Goal: Information Seeking & Learning: Learn about a topic

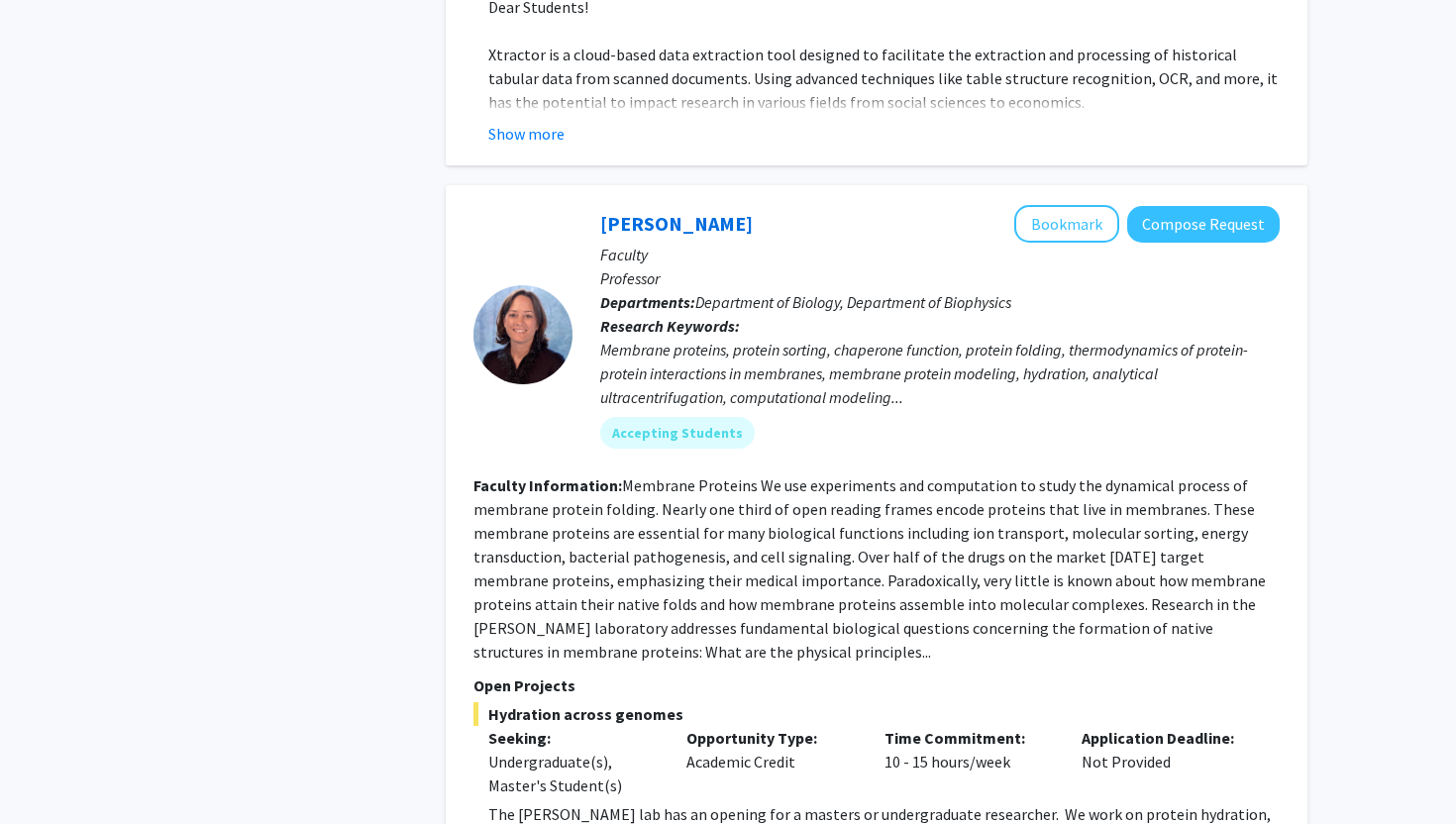
scroll to position [5556, 0]
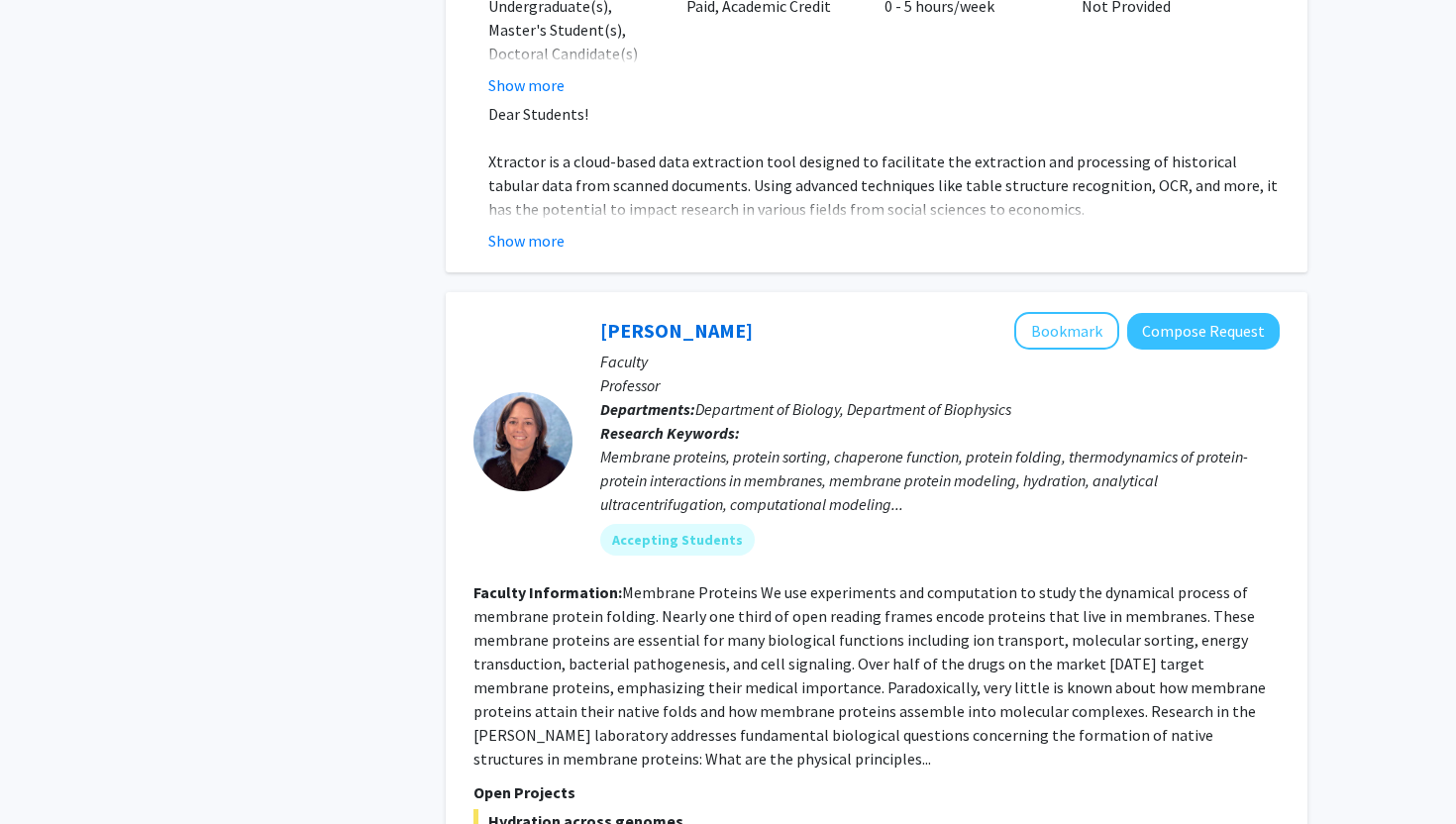
scroll to position [5435, 0]
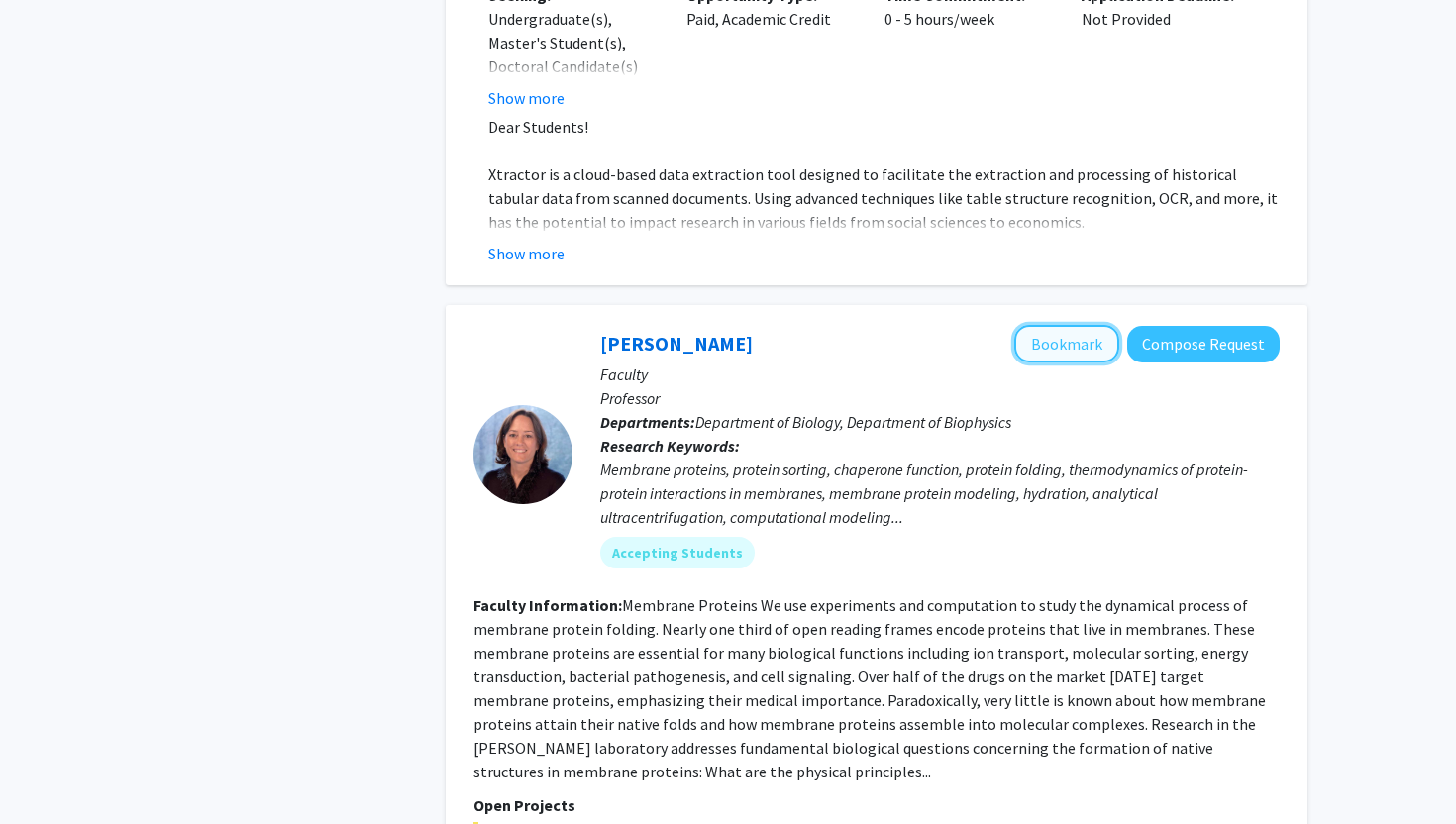
click at [1054, 325] on button "Bookmark" at bounding box center [1066, 344] width 105 height 38
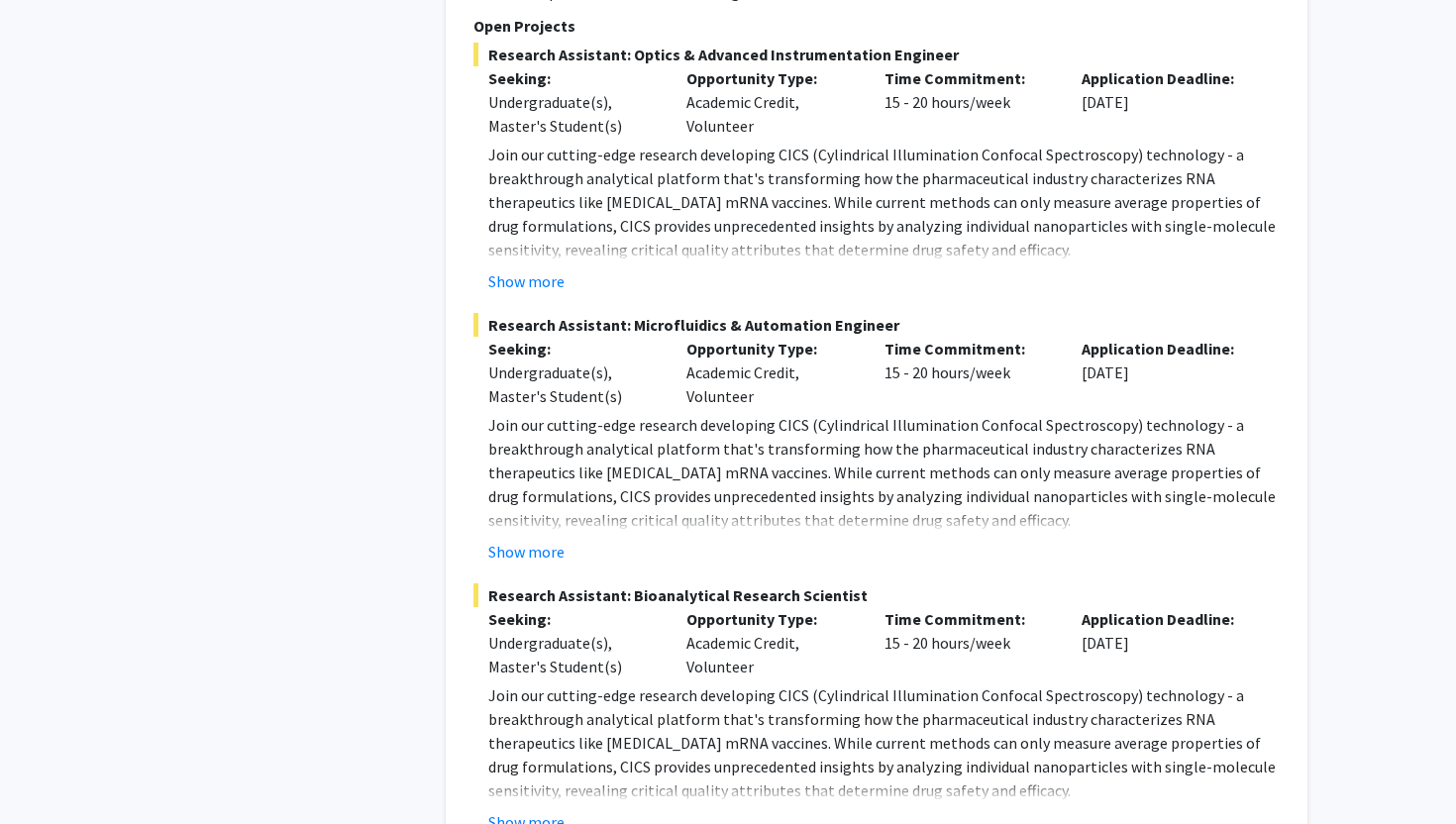
scroll to position [7090, 0]
click at [510, 812] on button "Show more" at bounding box center [527, 824] width 76 height 24
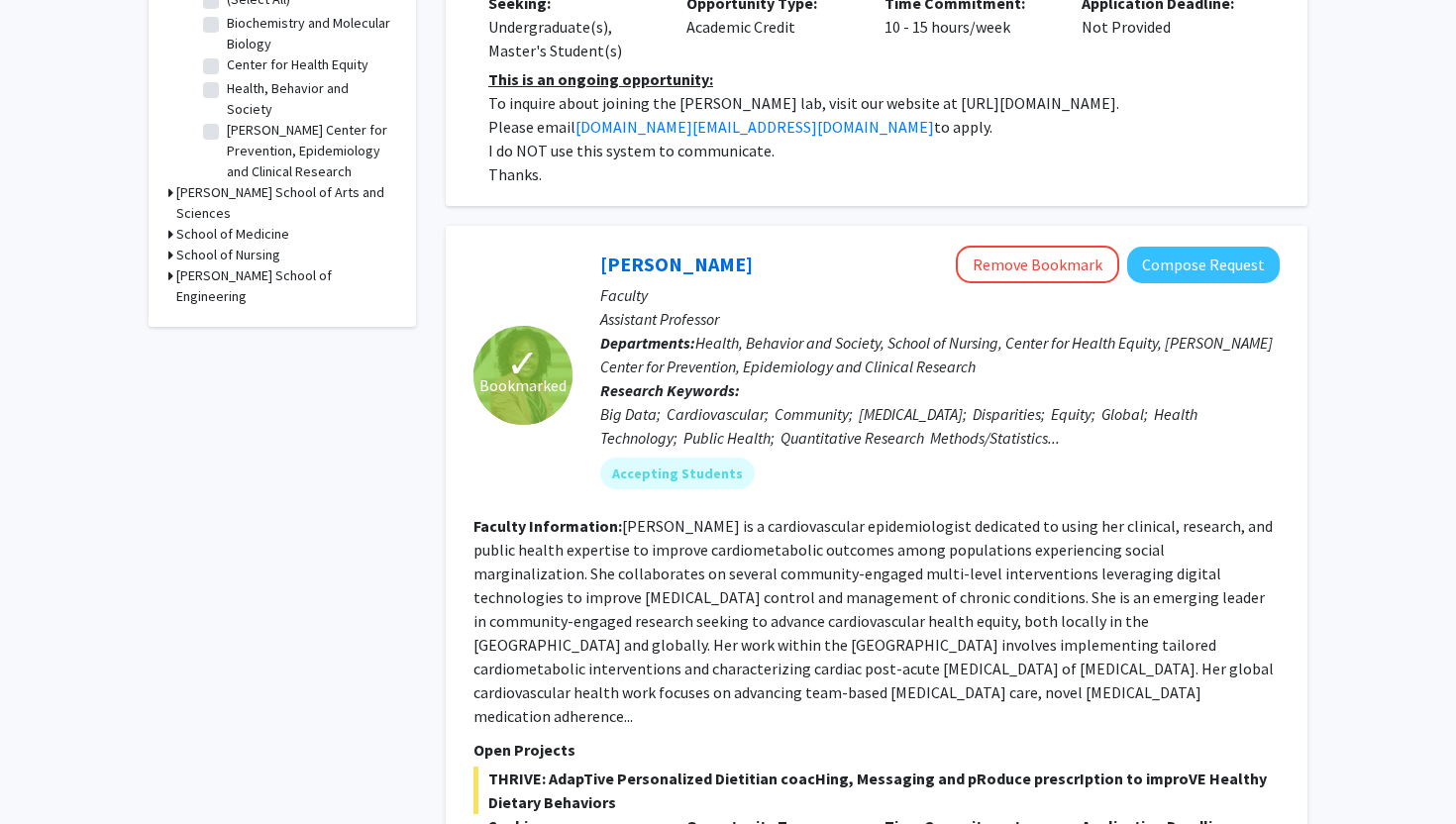
scroll to position [0, 0]
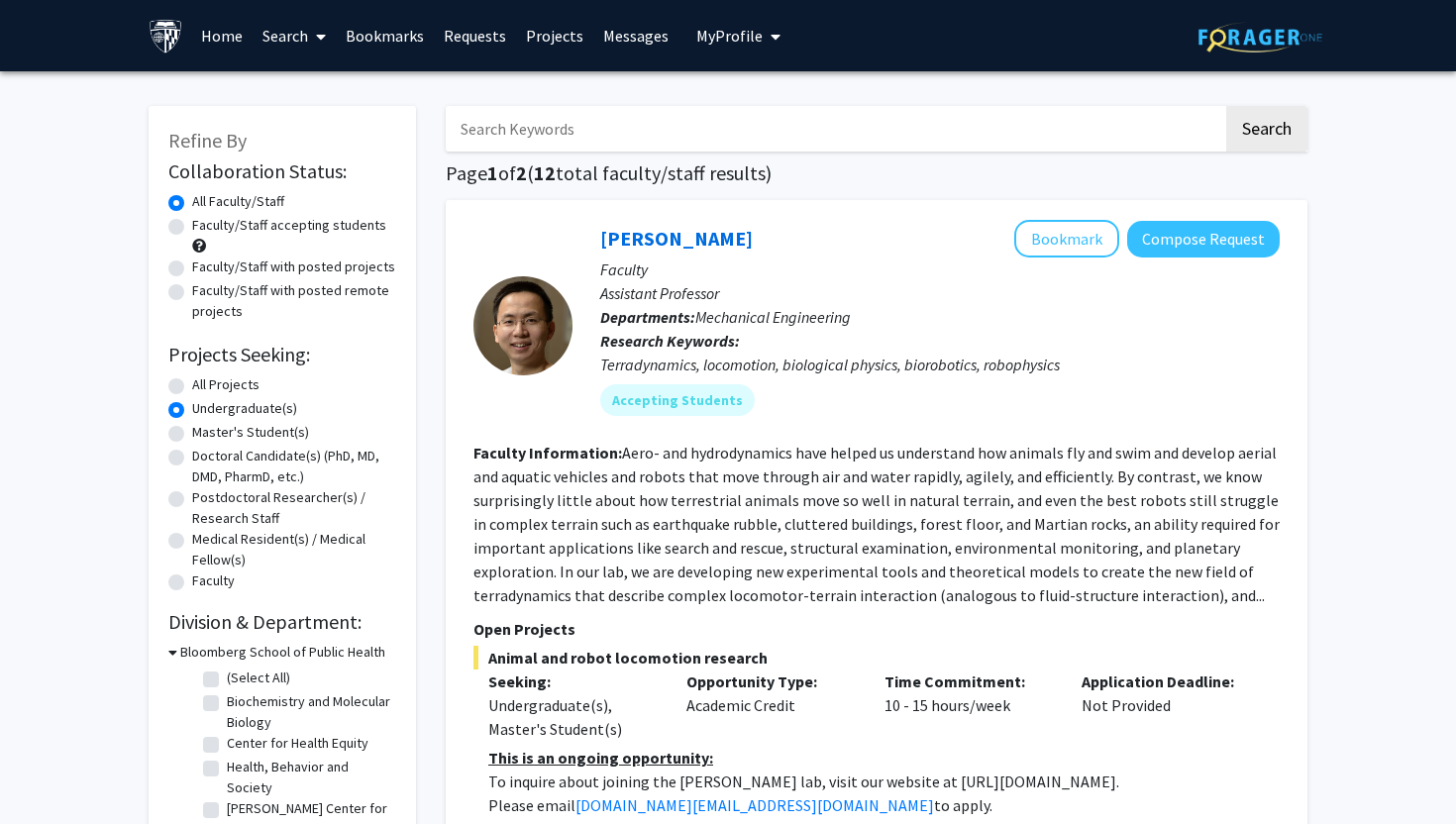
click at [268, 232] on label "Faculty/Staff accepting students" at bounding box center [289, 225] width 194 height 21
click at [205, 228] on input "Faculty/Staff accepting students" at bounding box center [198, 221] width 13 height 13
radio input "true"
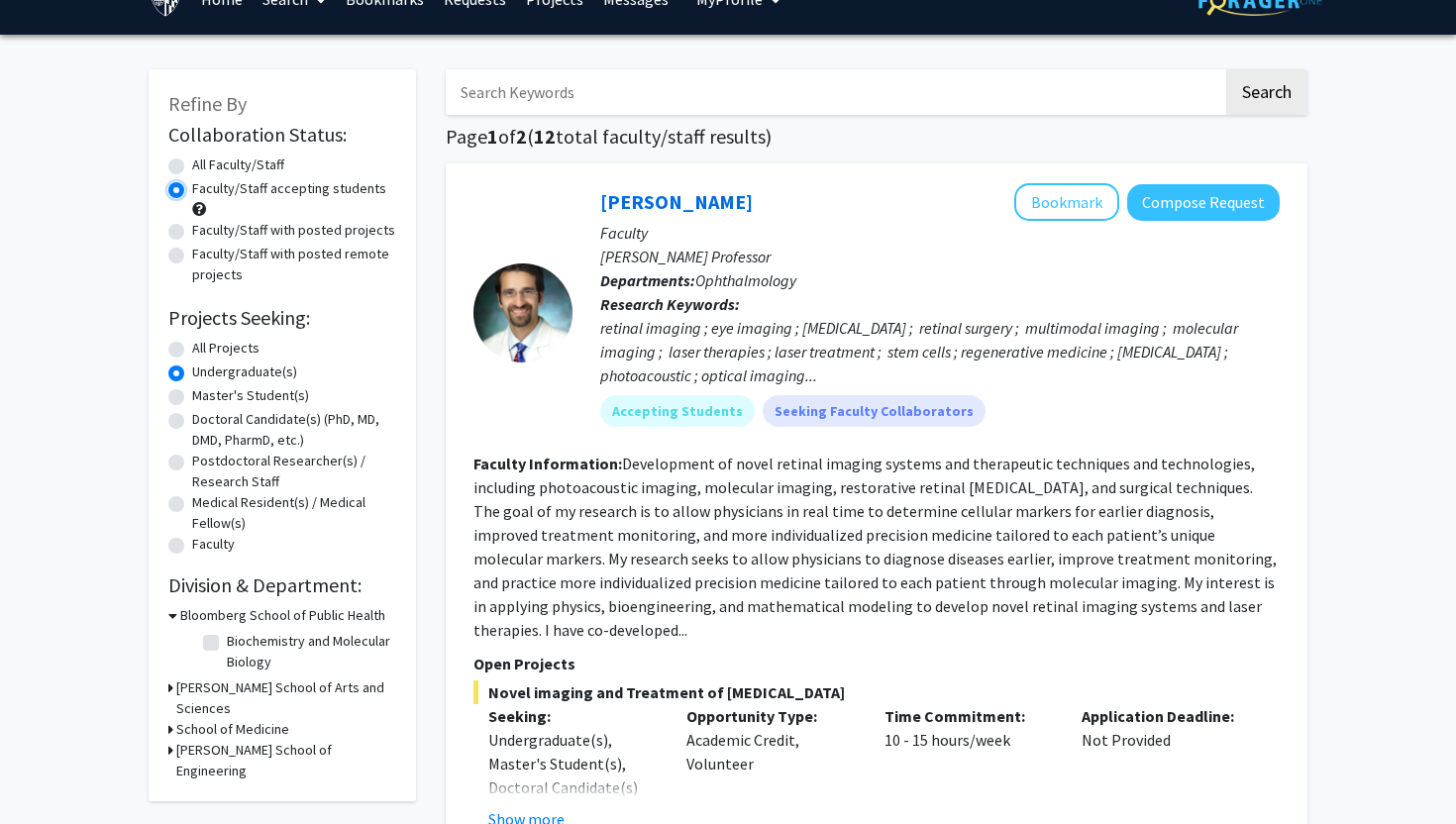
scroll to position [44, 0]
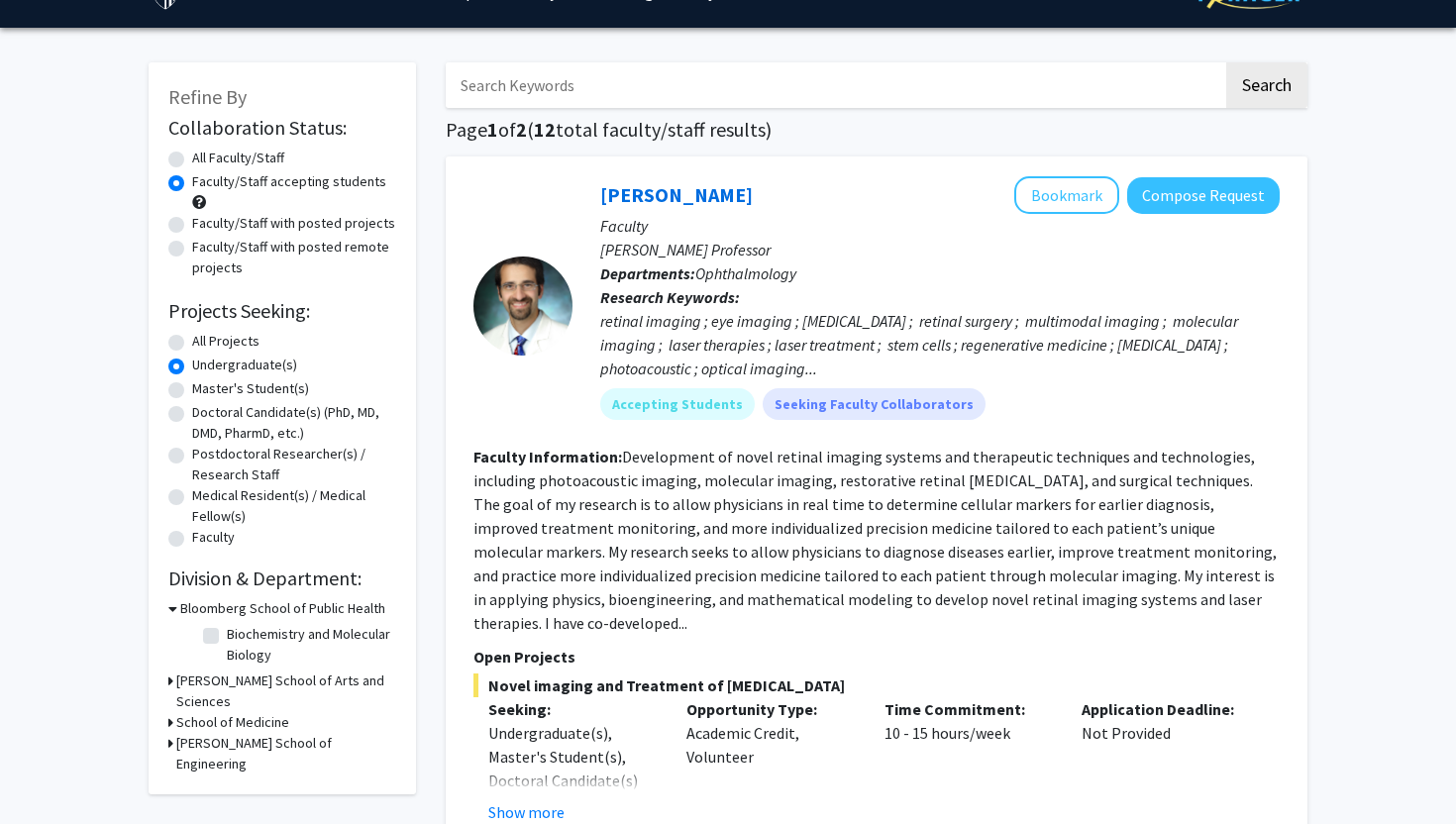
click at [173, 733] on div "[PERSON_NAME] School of Engineering" at bounding box center [283, 754] width 228 height 42
click at [166, 720] on div "Refine By Collaboration Status: Collaboration Status All Faculty/Staff Collabor…" at bounding box center [283, 427] width 268 height 732
click at [173, 733] on div "[PERSON_NAME] School of Engineering" at bounding box center [283, 754] width 228 height 42
click at [170, 733] on icon at bounding box center [171, 743] width 5 height 21
click at [227, 779] on label "Mechanical Engineering" at bounding box center [296, 789] width 139 height 21
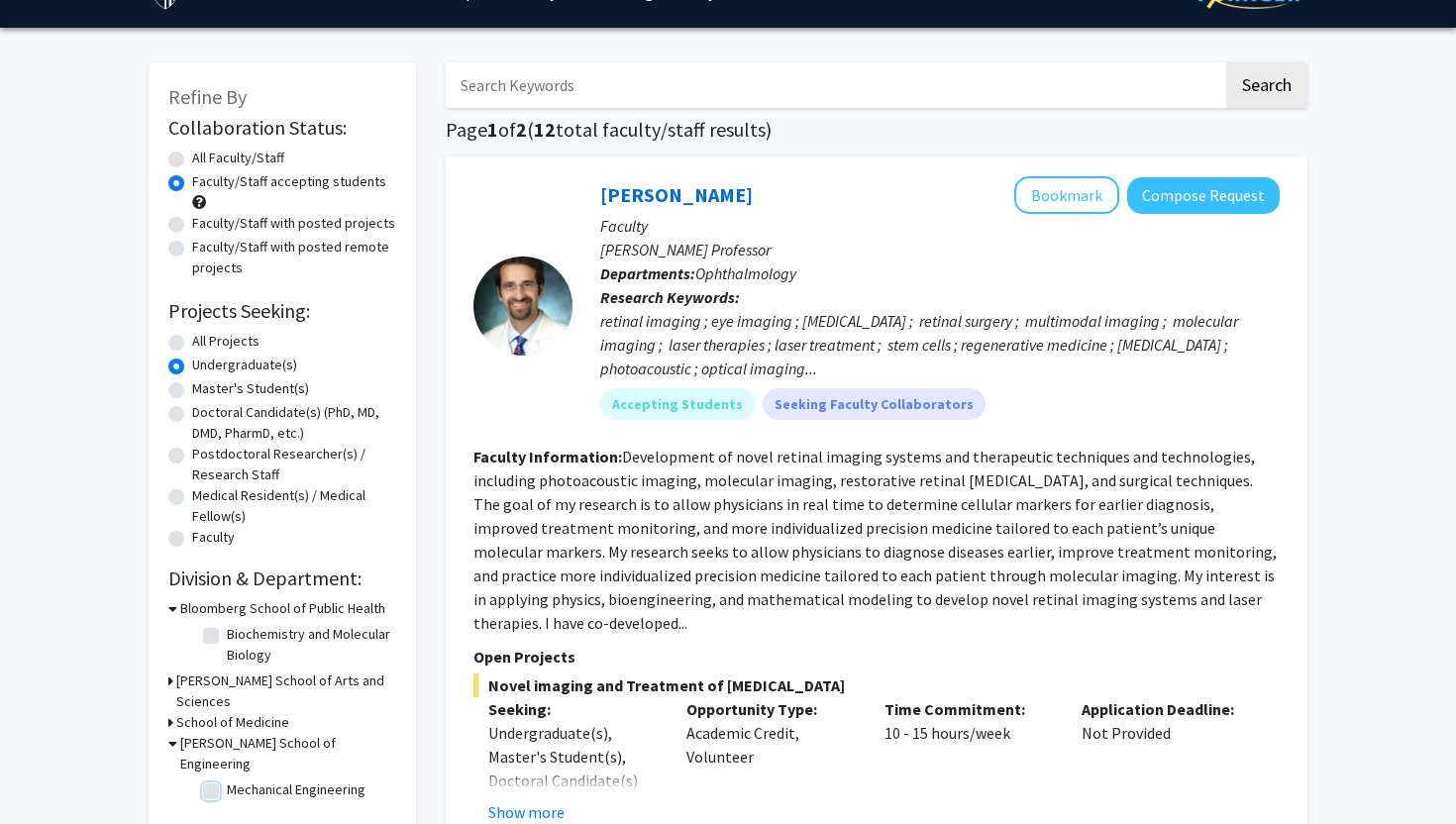
click at [227, 779] on input "Mechanical Engineering" at bounding box center [233, 785] width 13 height 13
checkbox input "true"
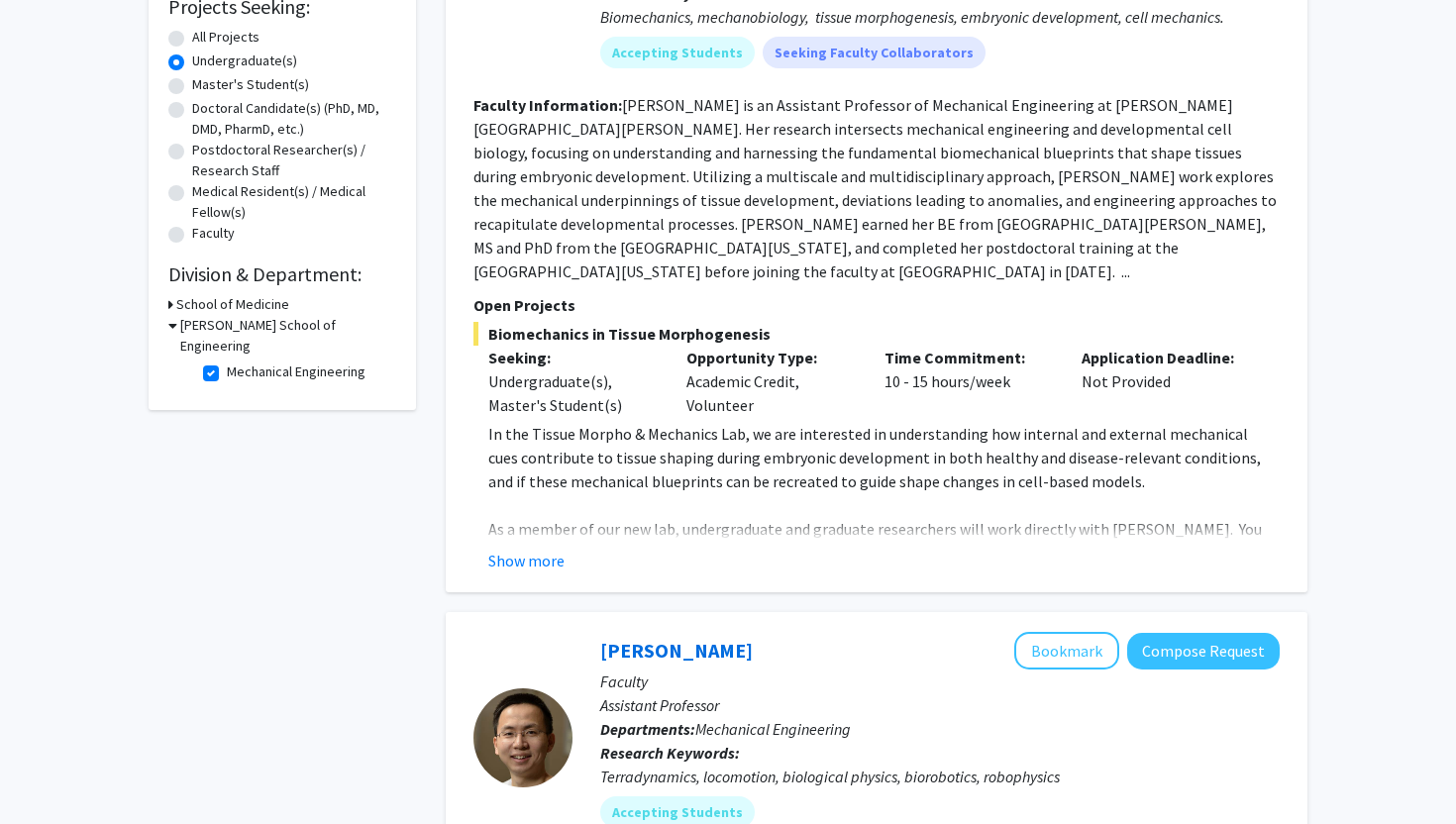
scroll to position [353, 0]
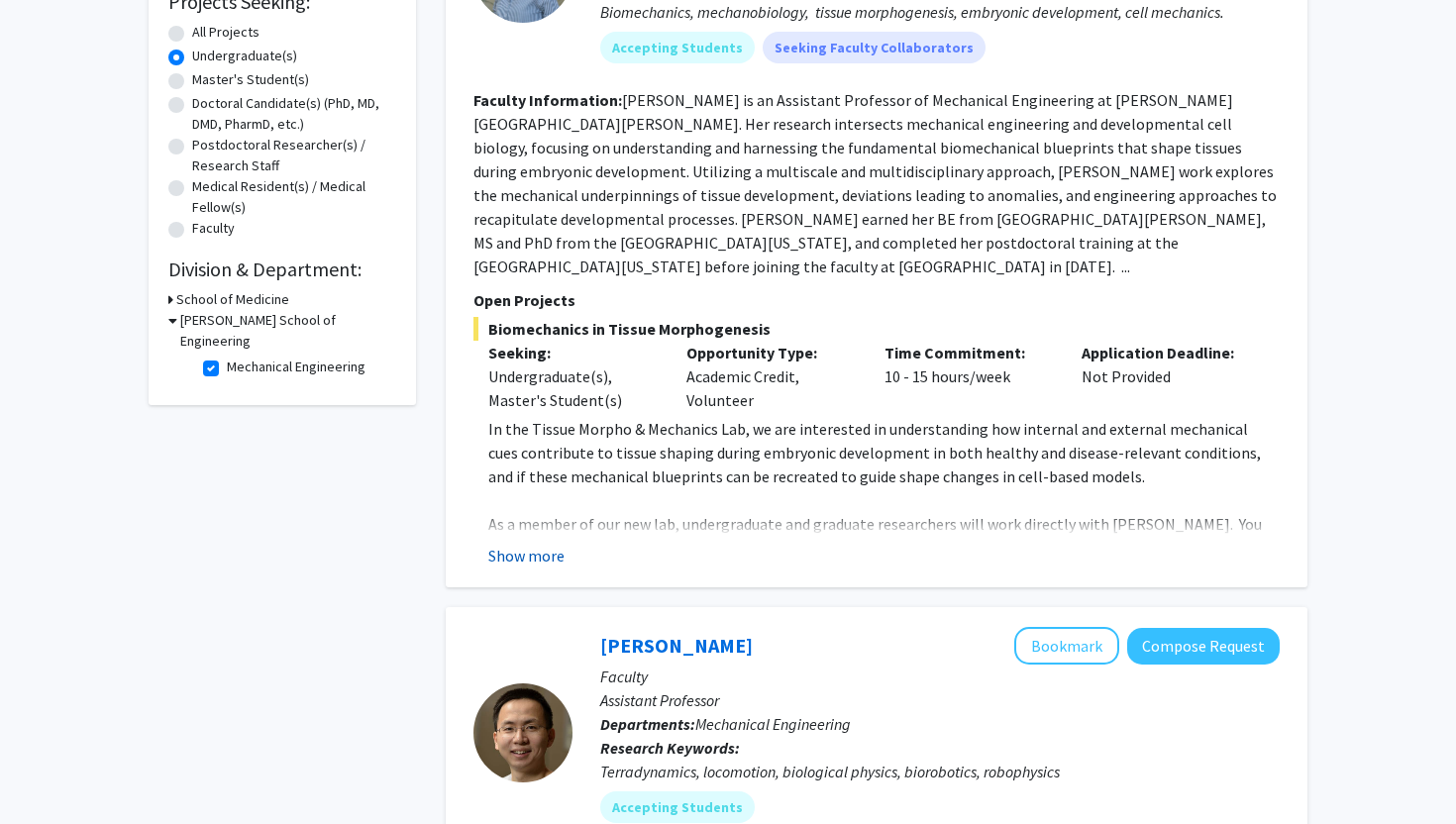
click at [543, 543] on button "Show more" at bounding box center [527, 555] width 76 height 24
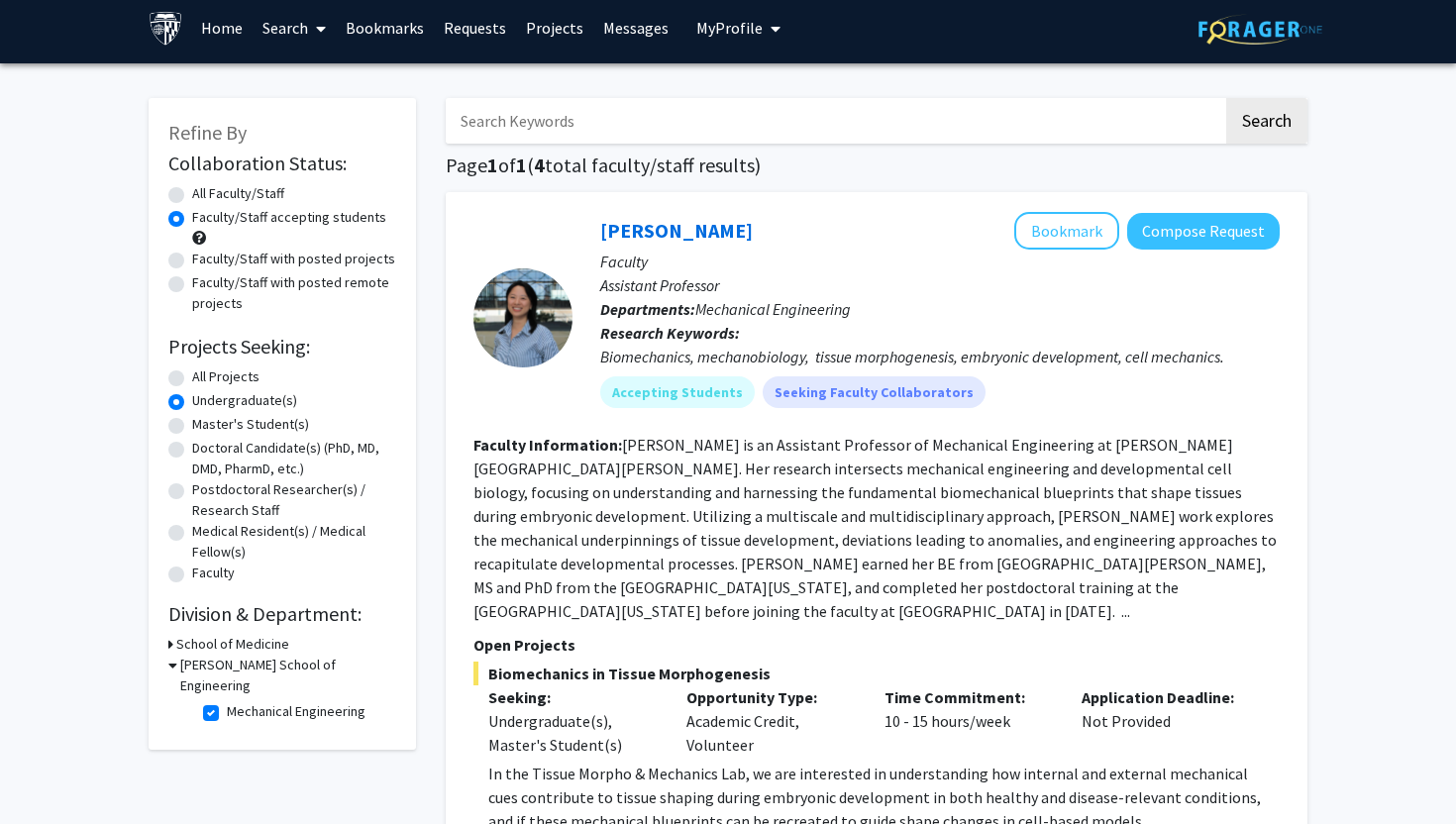
scroll to position [10, 0]
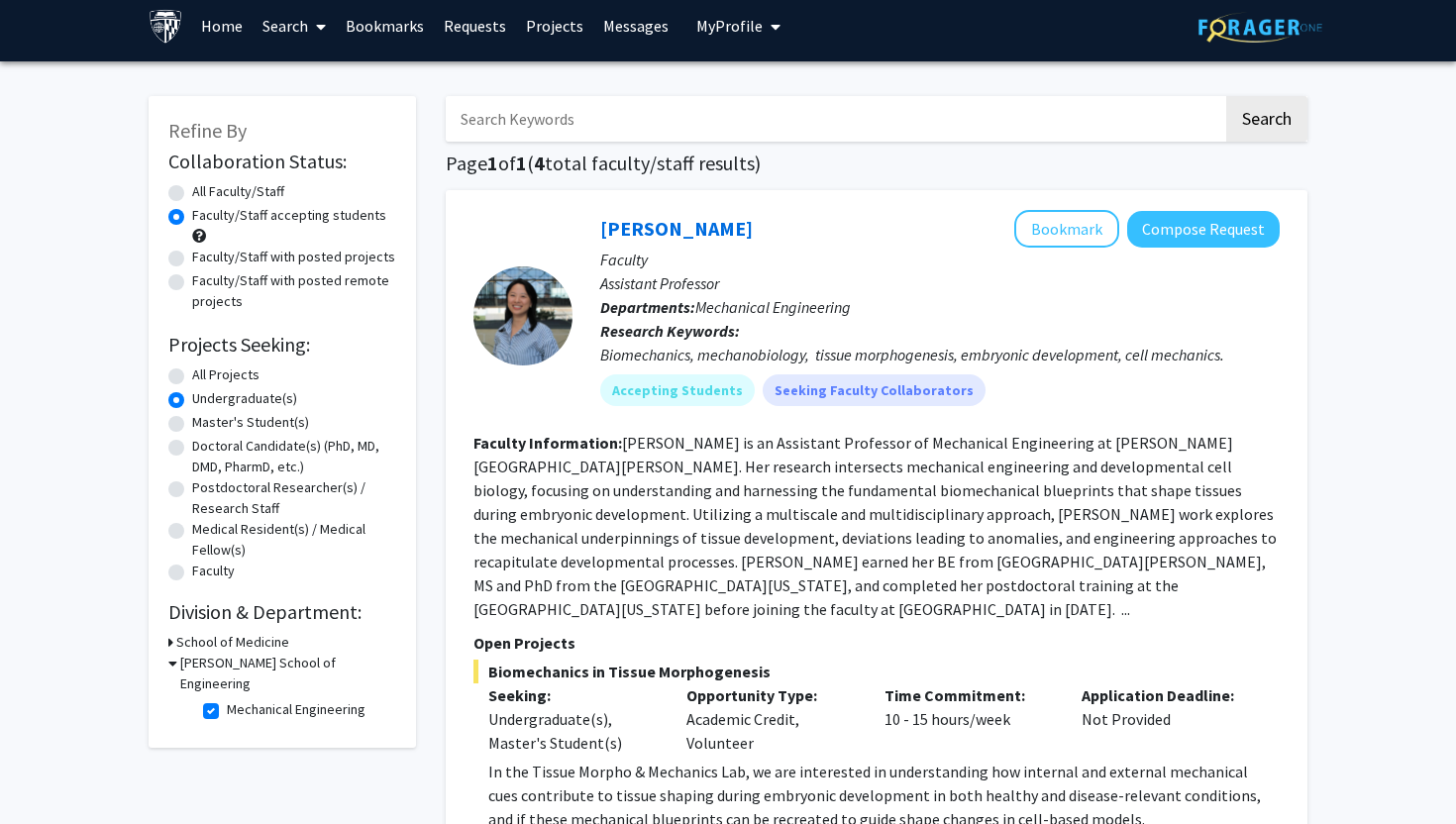
click at [227, 699] on label "Mechanical Engineering" at bounding box center [296, 709] width 139 height 21
click at [227, 699] on input "Mechanical Engineering" at bounding box center [233, 705] width 13 height 13
checkbox input "false"
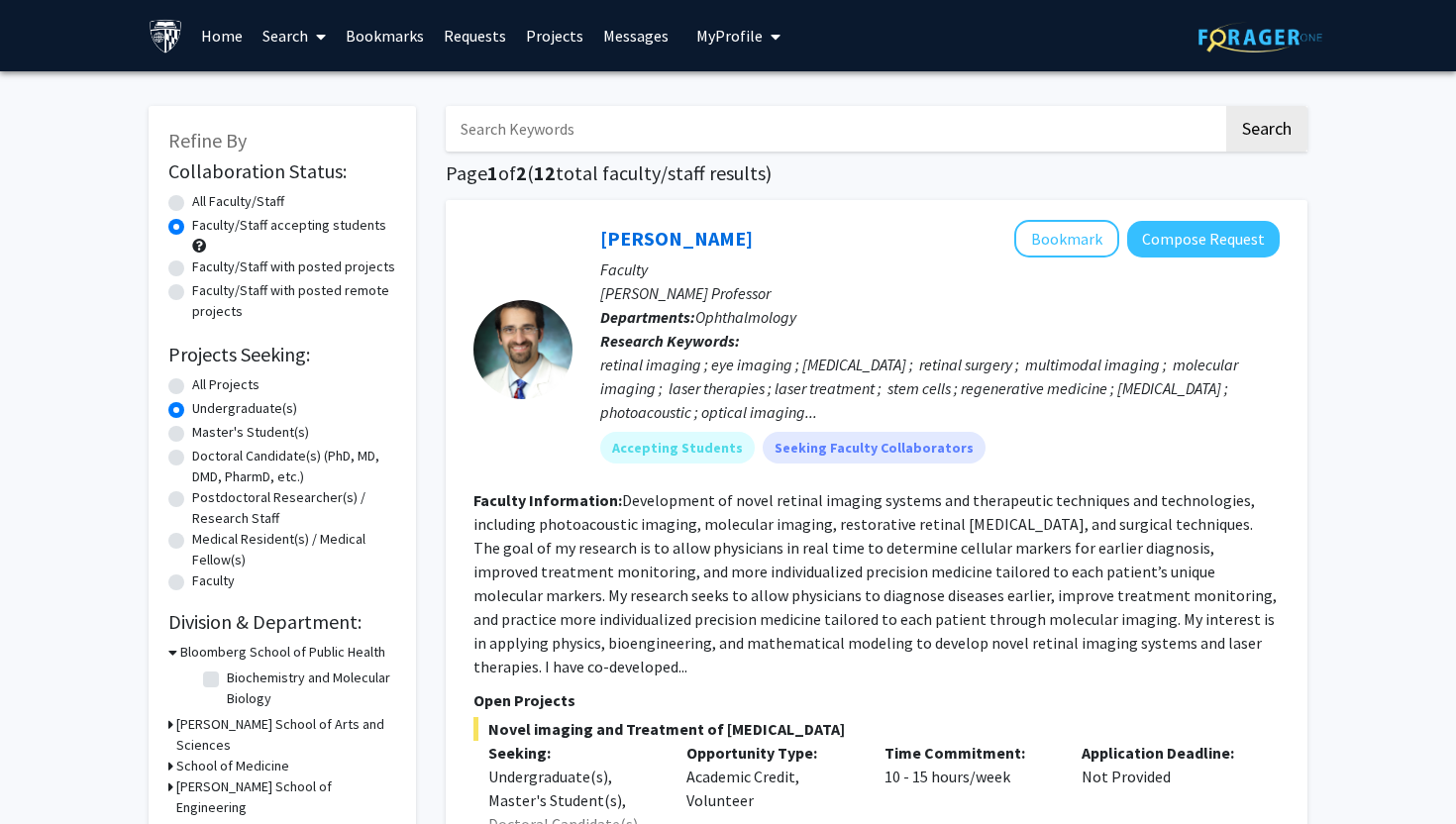
click at [174, 755] on div "School of Medicine" at bounding box center [283, 765] width 228 height 21
click at [169, 755] on icon at bounding box center [171, 765] width 5 height 21
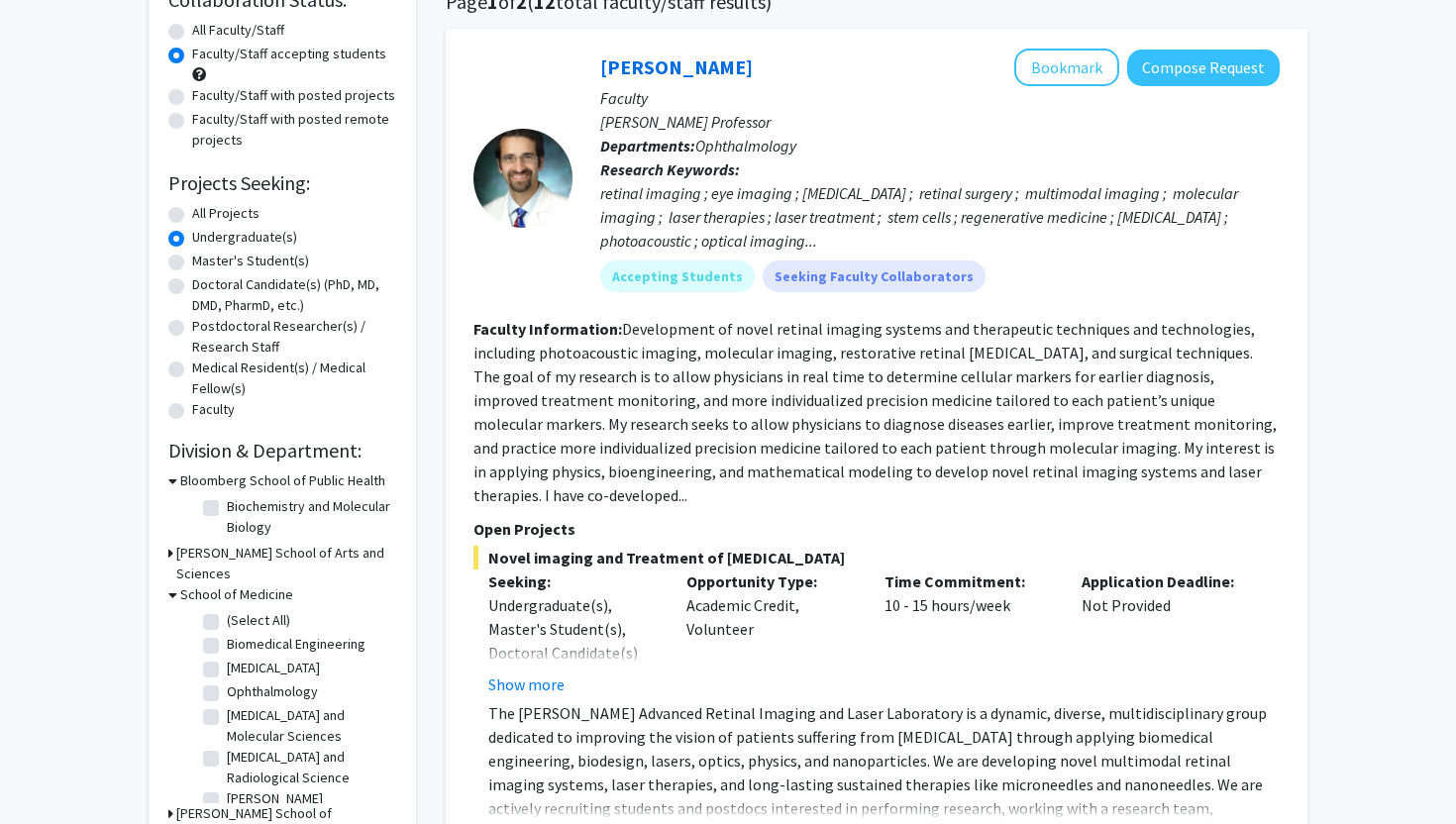
click at [272, 633] on label "Biomedical Engineering" at bounding box center [296, 643] width 139 height 21
click at [240, 633] on input "Biomedical Engineering" at bounding box center [233, 639] width 13 height 13
checkbox input "true"
